Goal: Transaction & Acquisition: Download file/media

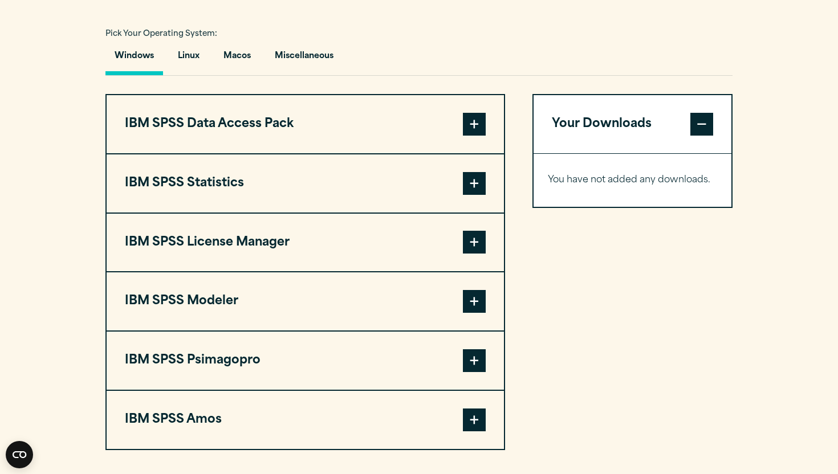
scroll to position [832, 0]
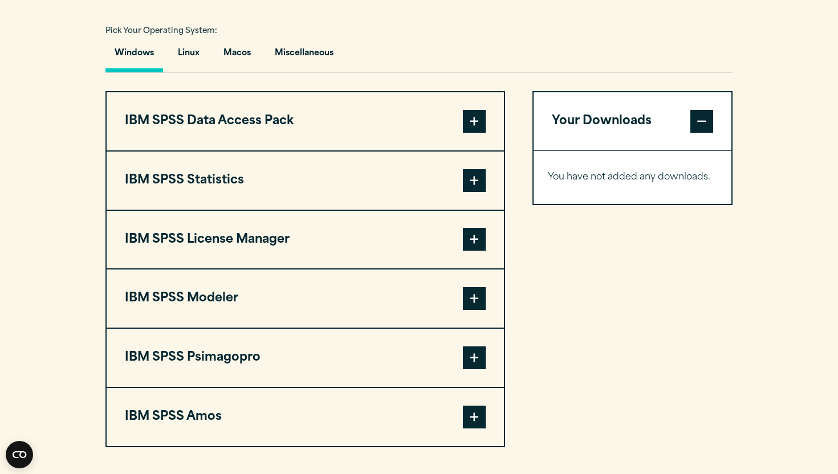
click at [482, 189] on span at bounding box center [474, 180] width 23 height 23
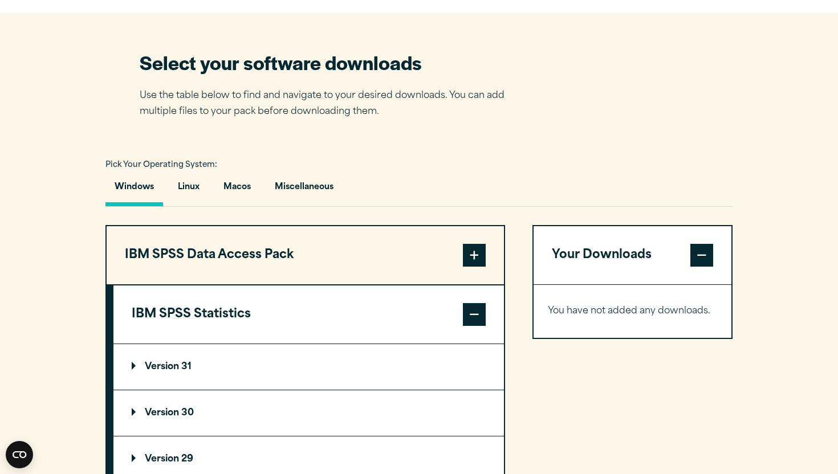
scroll to position [769, 0]
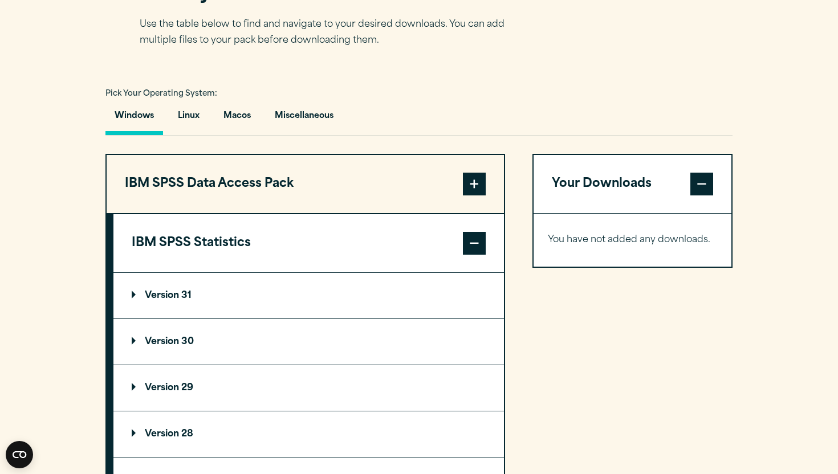
click at [213, 293] on summary "Version 31" at bounding box center [308, 296] width 390 height 46
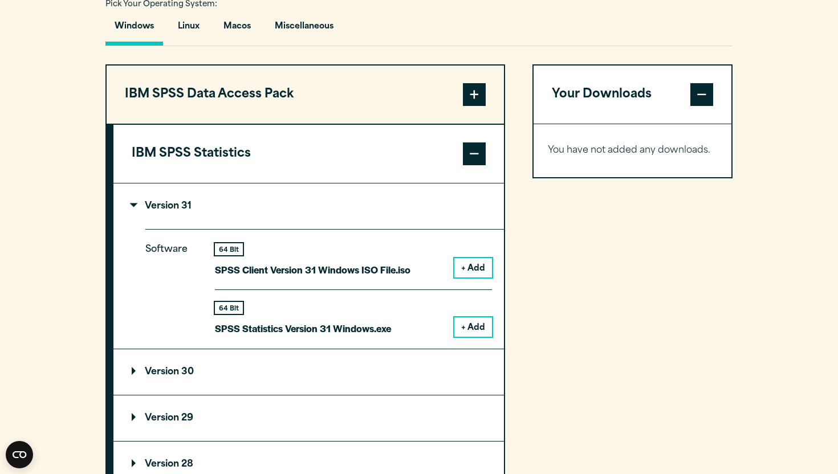
scroll to position [862, 0]
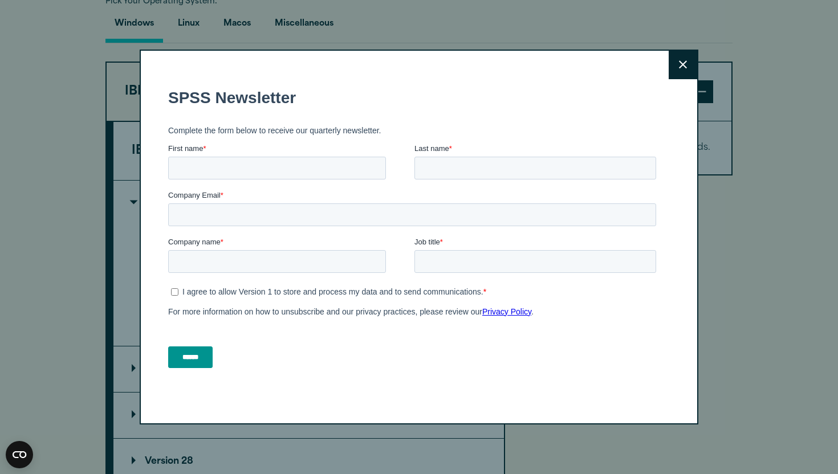
click at [680, 61] on icon at bounding box center [683, 64] width 8 height 9
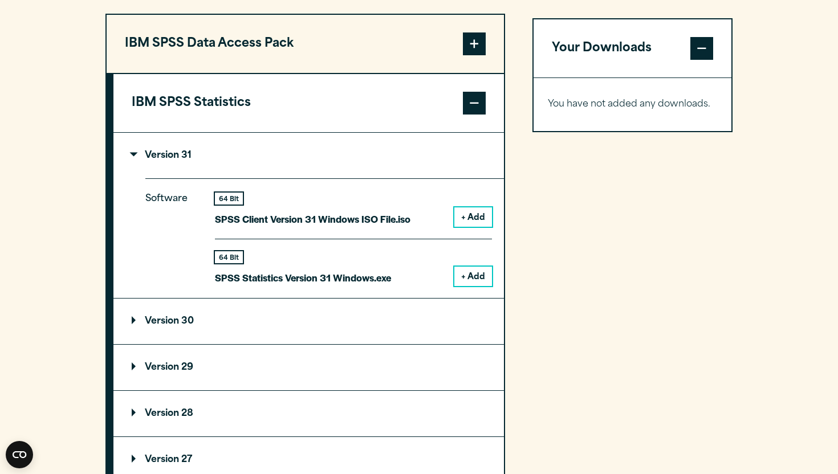
scroll to position [918, 0]
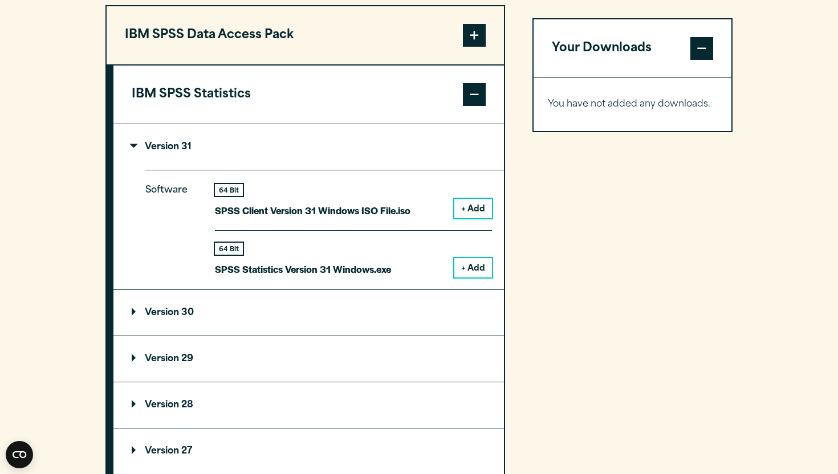
click at [278, 333] on summary "Version 30" at bounding box center [308, 313] width 390 height 46
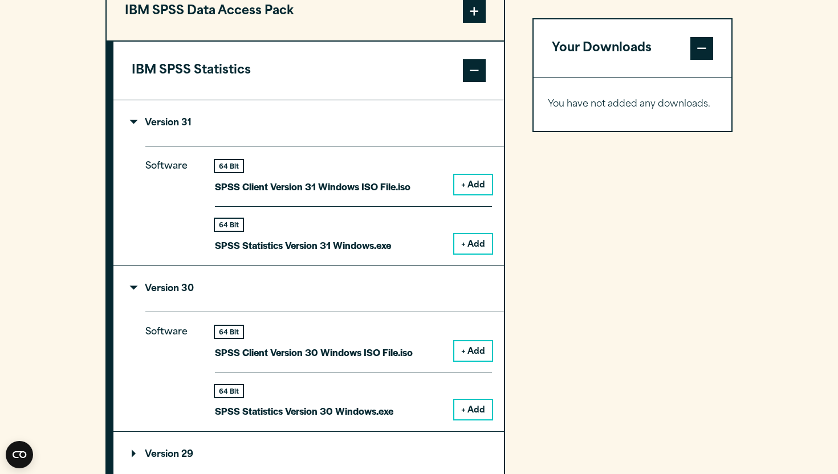
scroll to position [913, 0]
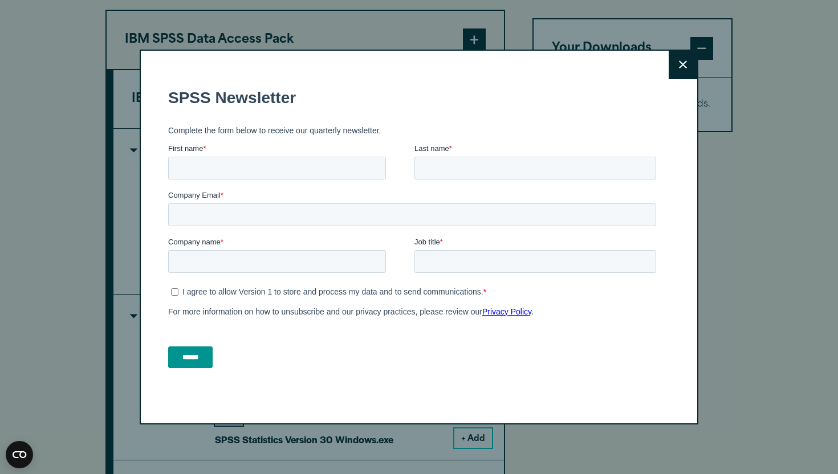
click at [675, 61] on button "Close" at bounding box center [682, 65] width 28 height 28
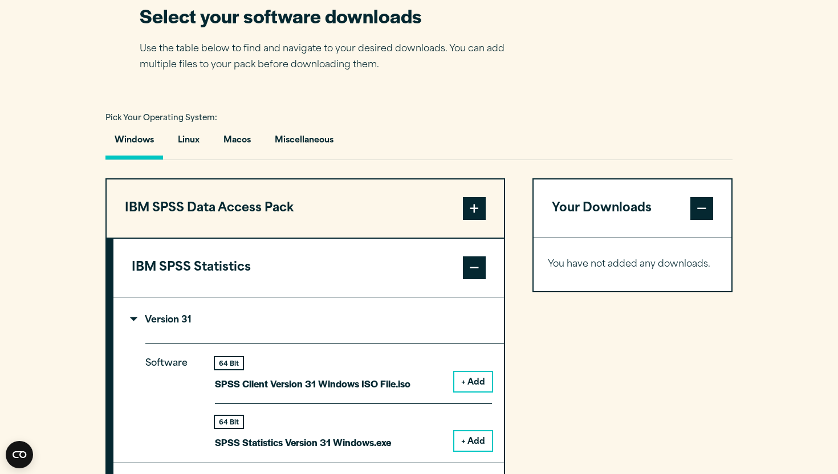
scroll to position [746, 0]
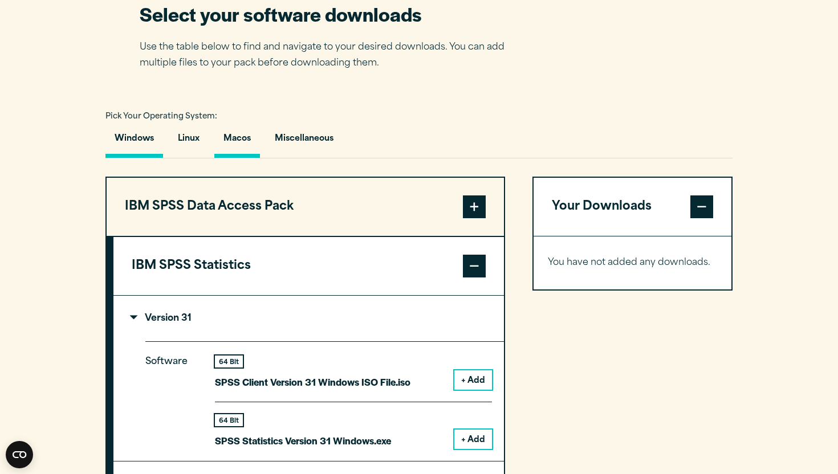
click at [234, 139] on button "Macos" at bounding box center [237, 141] width 46 height 32
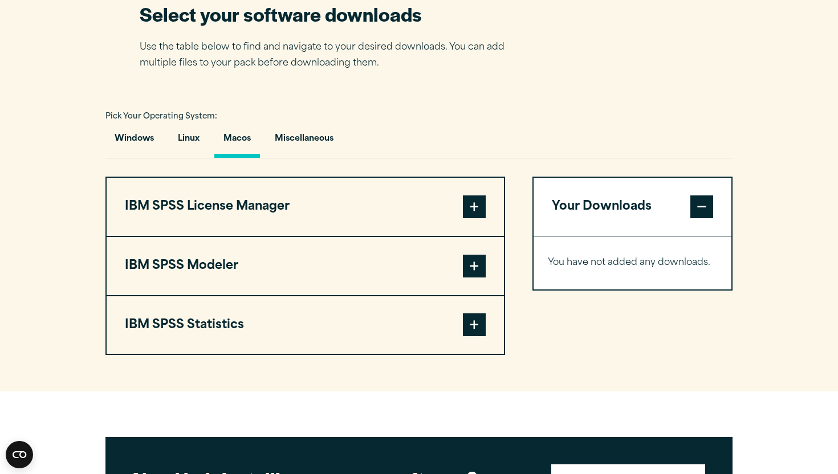
scroll to position [765, 0]
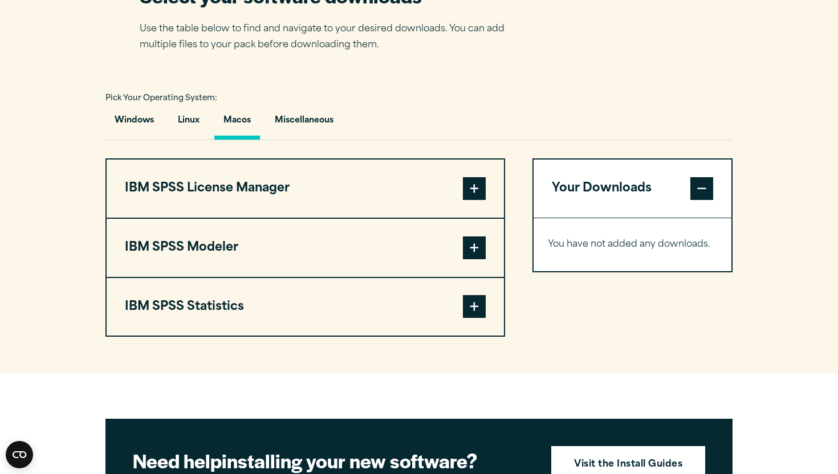
click at [330, 313] on button "IBM SPSS Statistics" at bounding box center [305, 307] width 397 height 58
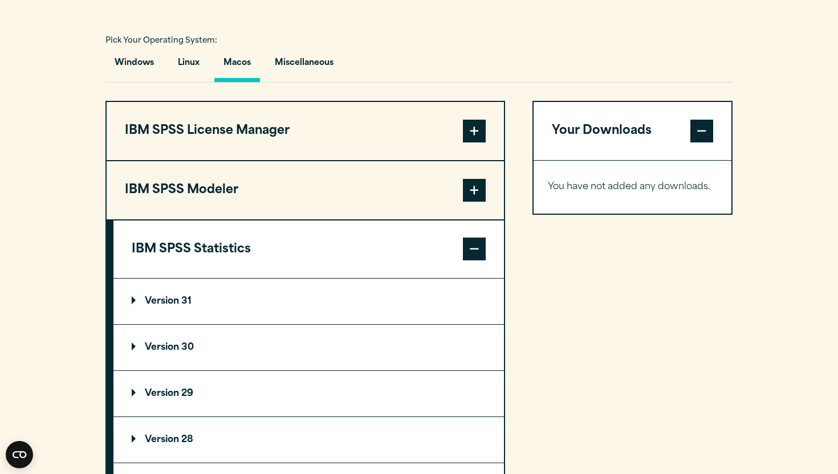
scroll to position [827, 0]
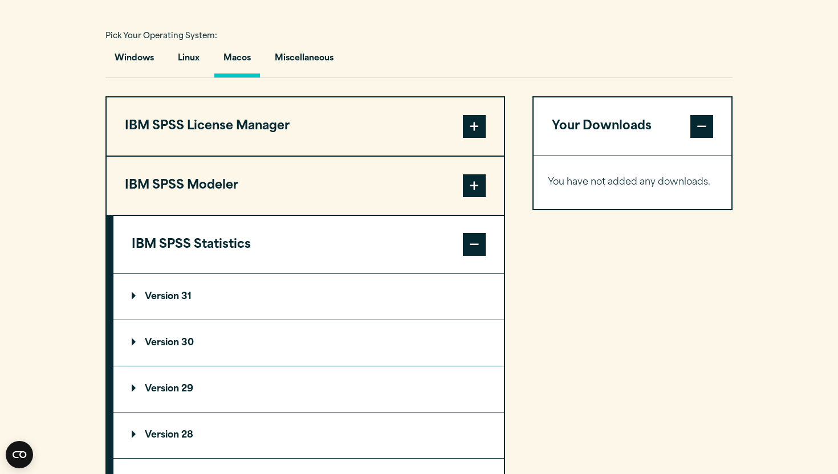
click at [221, 300] on summary "Version 31" at bounding box center [308, 297] width 390 height 46
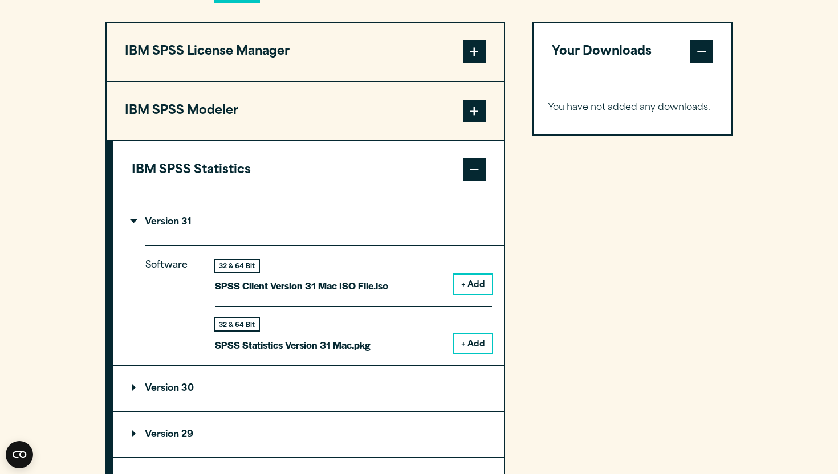
scroll to position [904, 0]
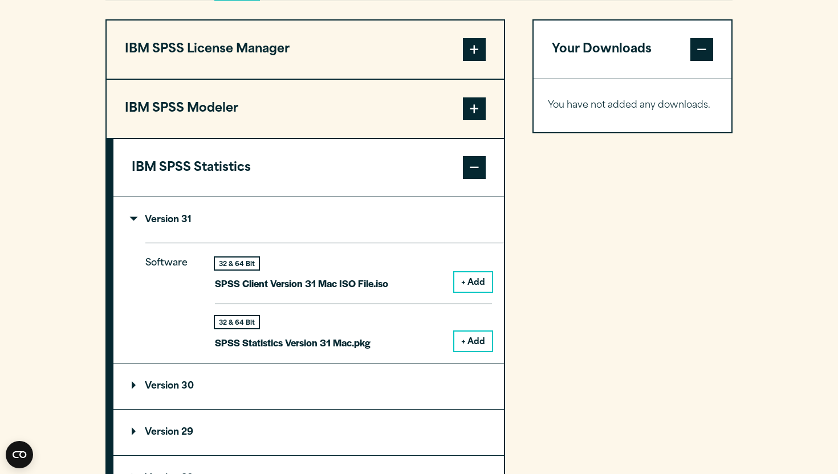
click at [471, 348] on button "+ Add" at bounding box center [473, 341] width 38 height 19
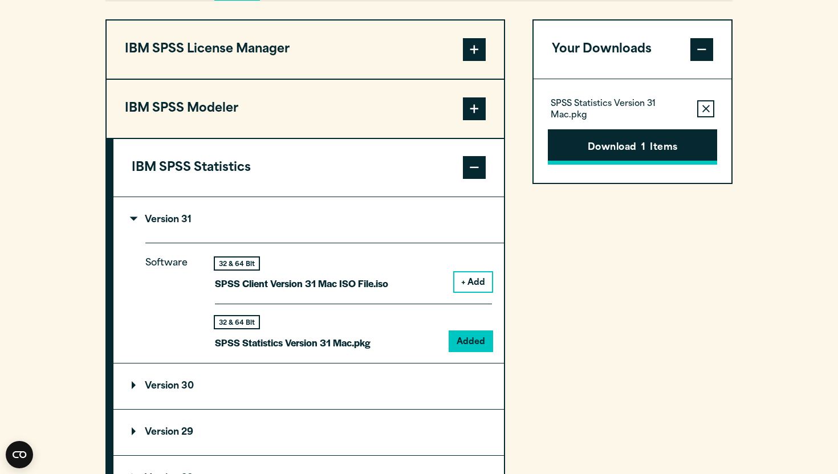
click at [648, 157] on button "Download 1 Items" at bounding box center [632, 146] width 169 height 35
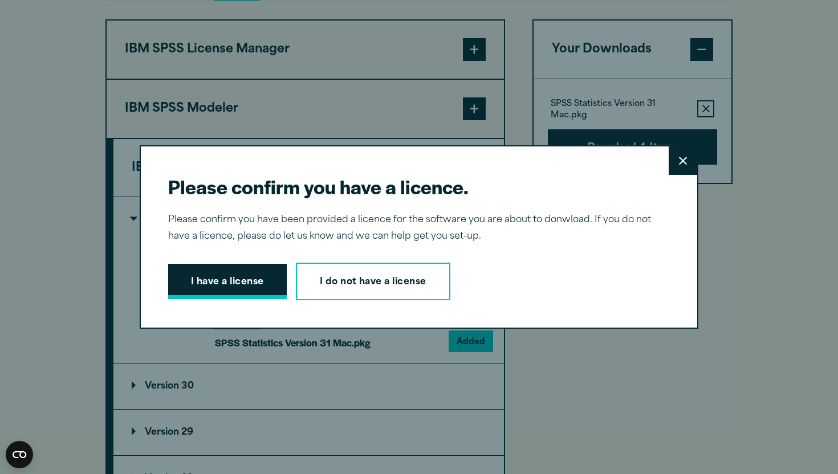
click at [238, 280] on button "I have a license" at bounding box center [227, 281] width 119 height 35
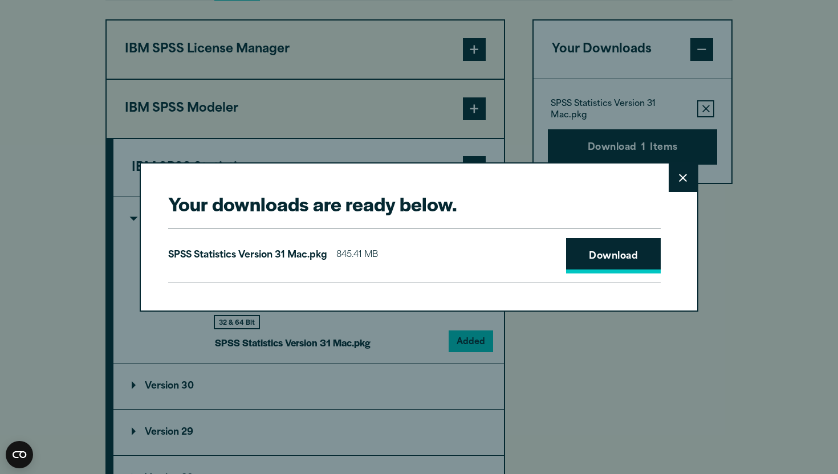
click at [590, 251] on link "Download" at bounding box center [613, 255] width 95 height 35
